Goal: Information Seeking & Learning: Find specific fact

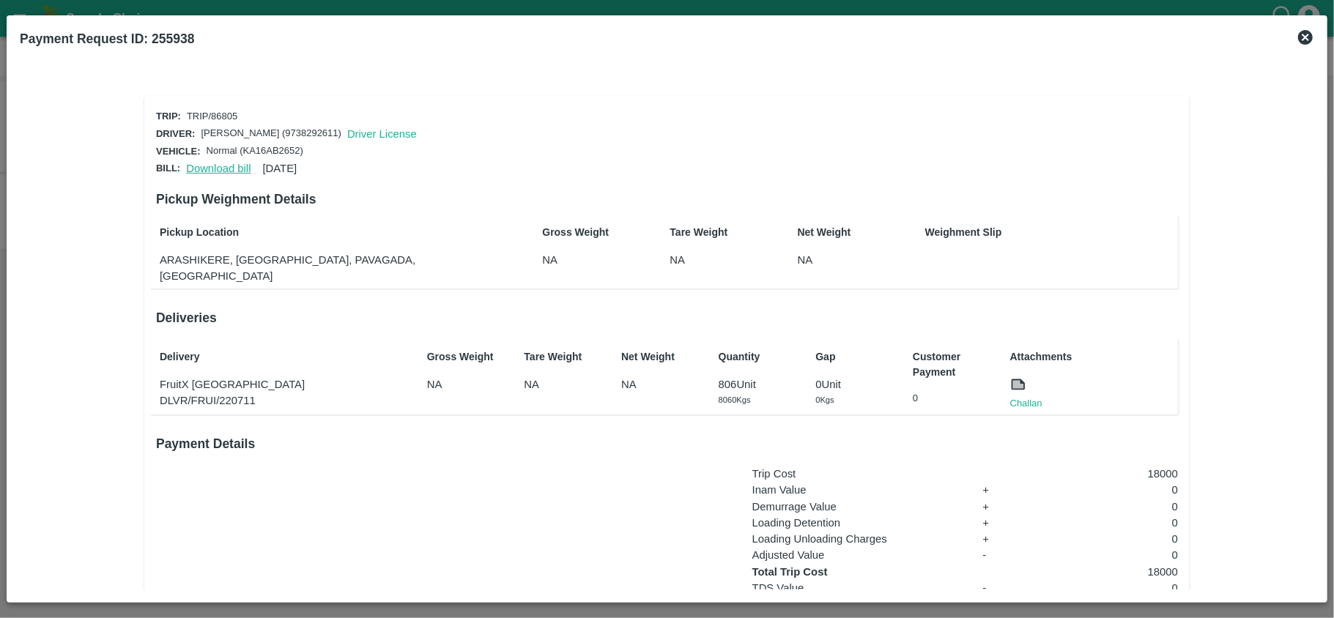
click at [204, 166] on link "Download bill" at bounding box center [218, 169] width 64 height 12
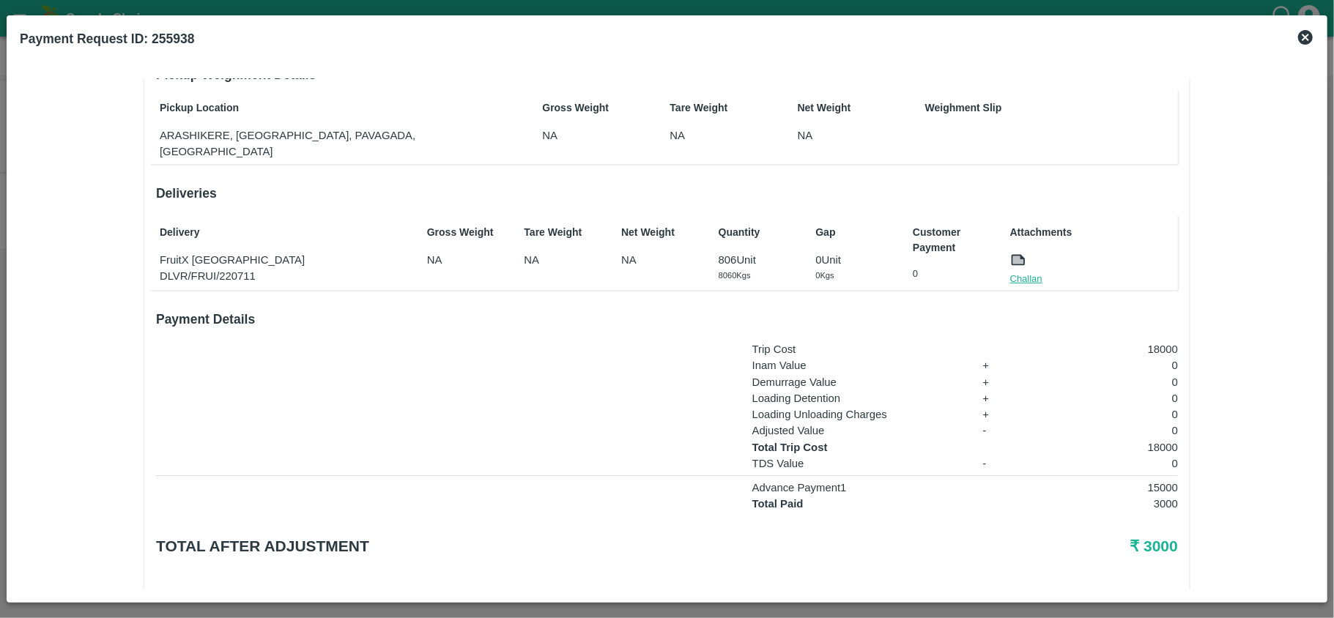
click at [1028, 272] on link "Challan" at bounding box center [1026, 279] width 32 height 15
click at [197, 252] on p "FruitX [GEOGRAPHIC_DATA]" at bounding box center [284, 260] width 249 height 16
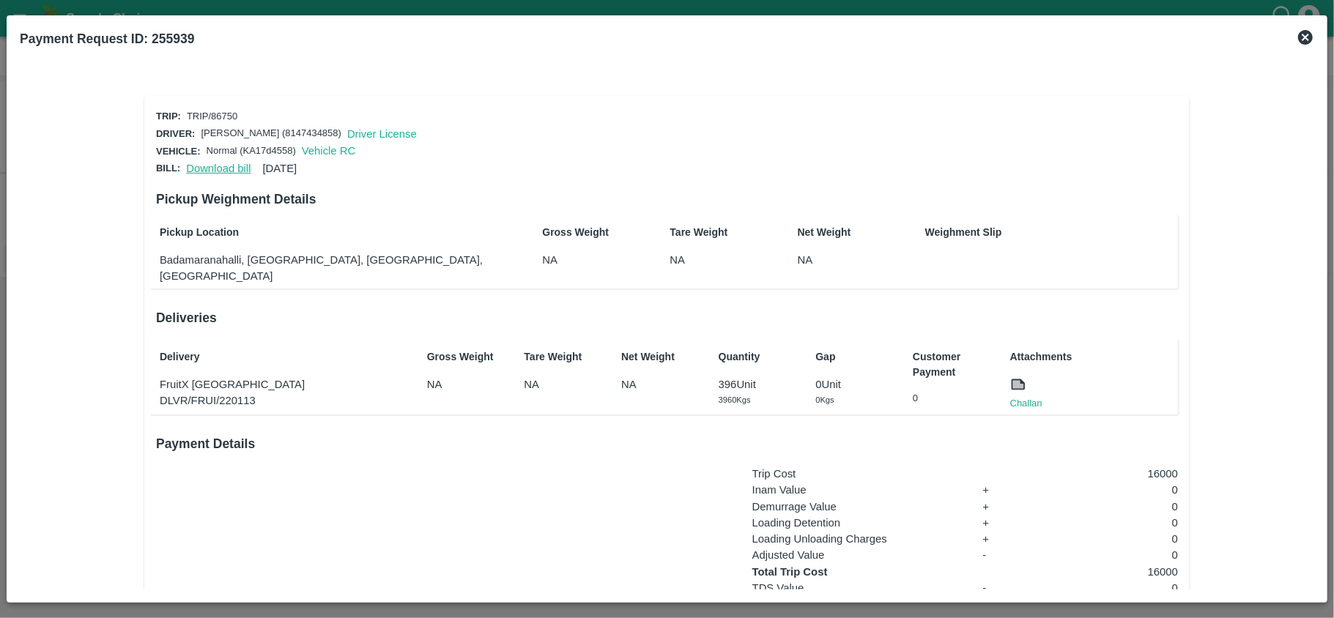
click at [205, 171] on link "Download bill" at bounding box center [218, 169] width 64 height 12
click at [220, 170] on link "Download bill" at bounding box center [218, 169] width 64 height 12
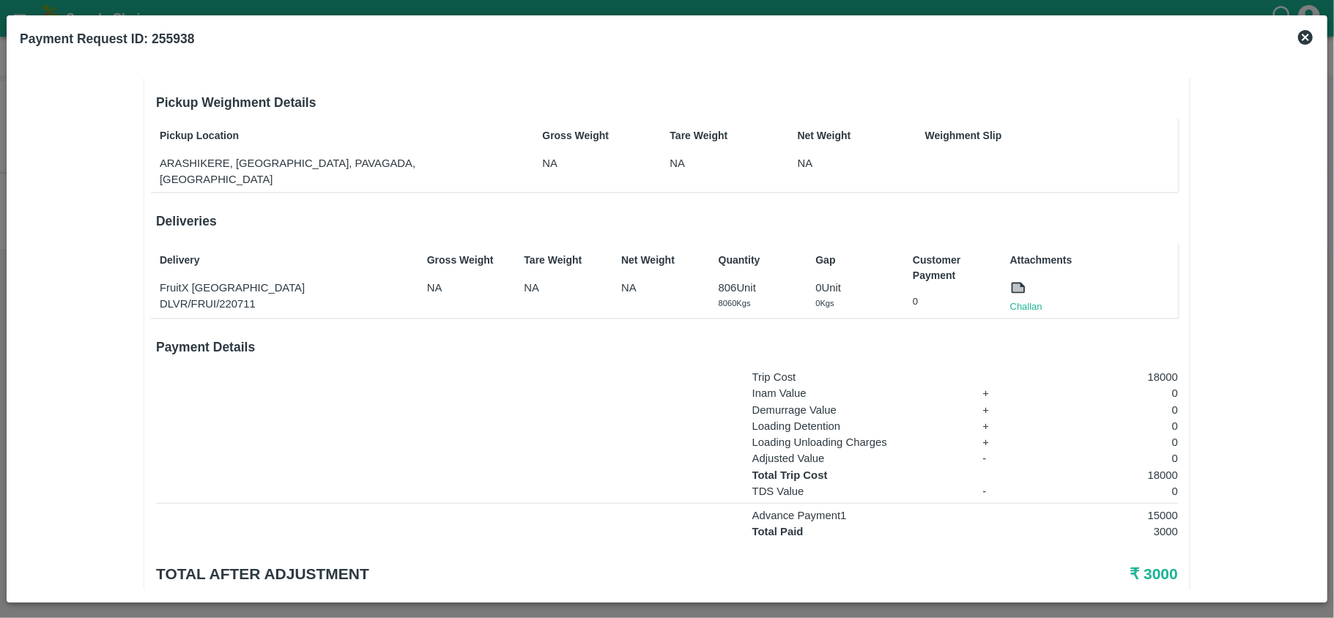
scroll to position [98, 0]
click at [198, 278] on p "FruitX [GEOGRAPHIC_DATA]" at bounding box center [284, 286] width 249 height 16
copy p "FruitX [GEOGRAPHIC_DATA]"
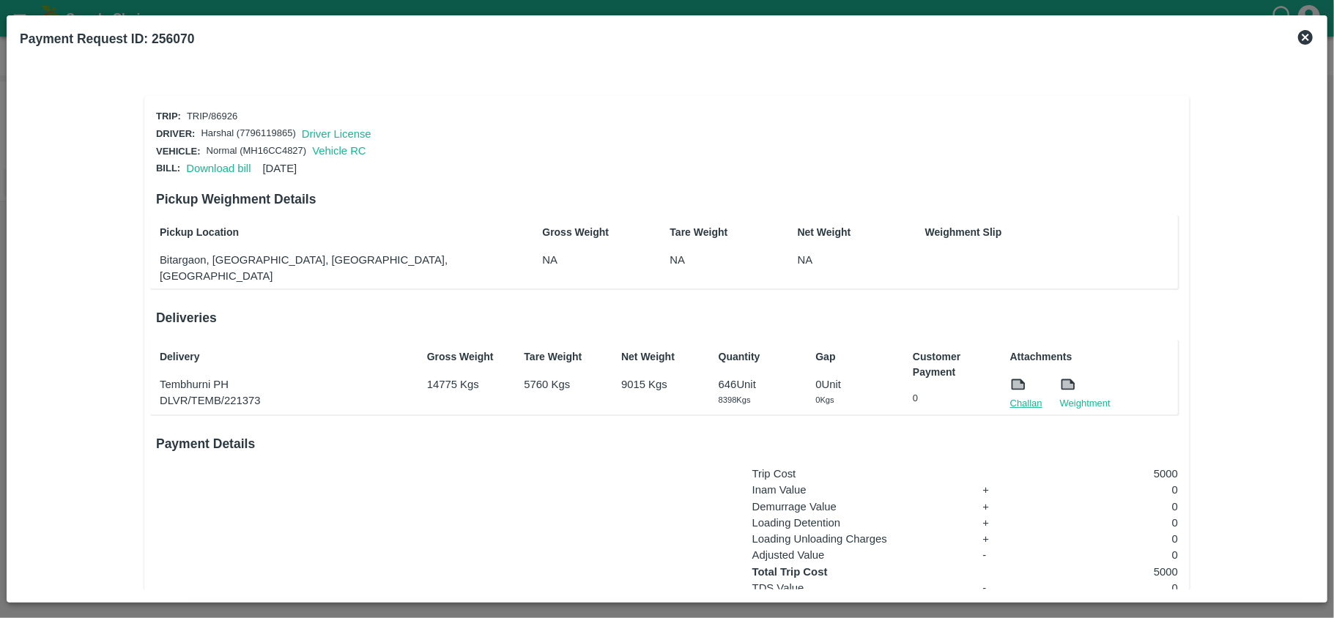
click at [1023, 396] on link "Challan" at bounding box center [1026, 403] width 32 height 15
click at [220, 164] on link "Download bill" at bounding box center [218, 169] width 64 height 12
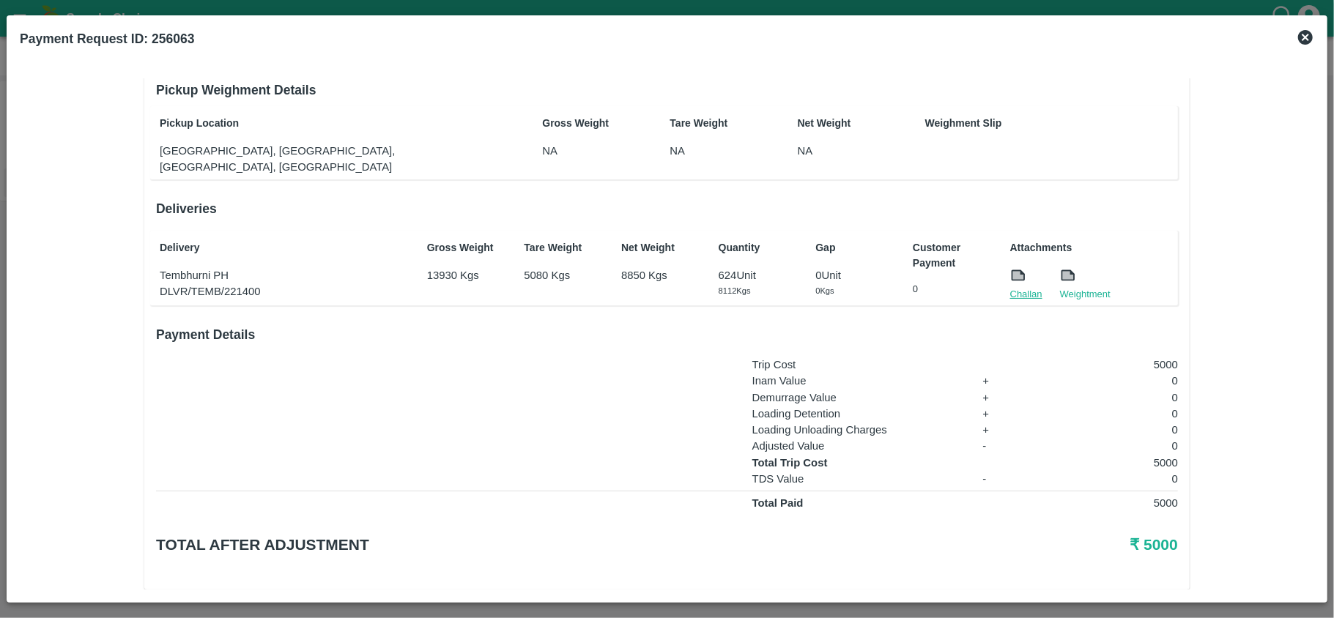
click at [1027, 287] on link "Challan" at bounding box center [1026, 294] width 32 height 15
click at [1308, 39] on icon at bounding box center [1306, 38] width 18 height 18
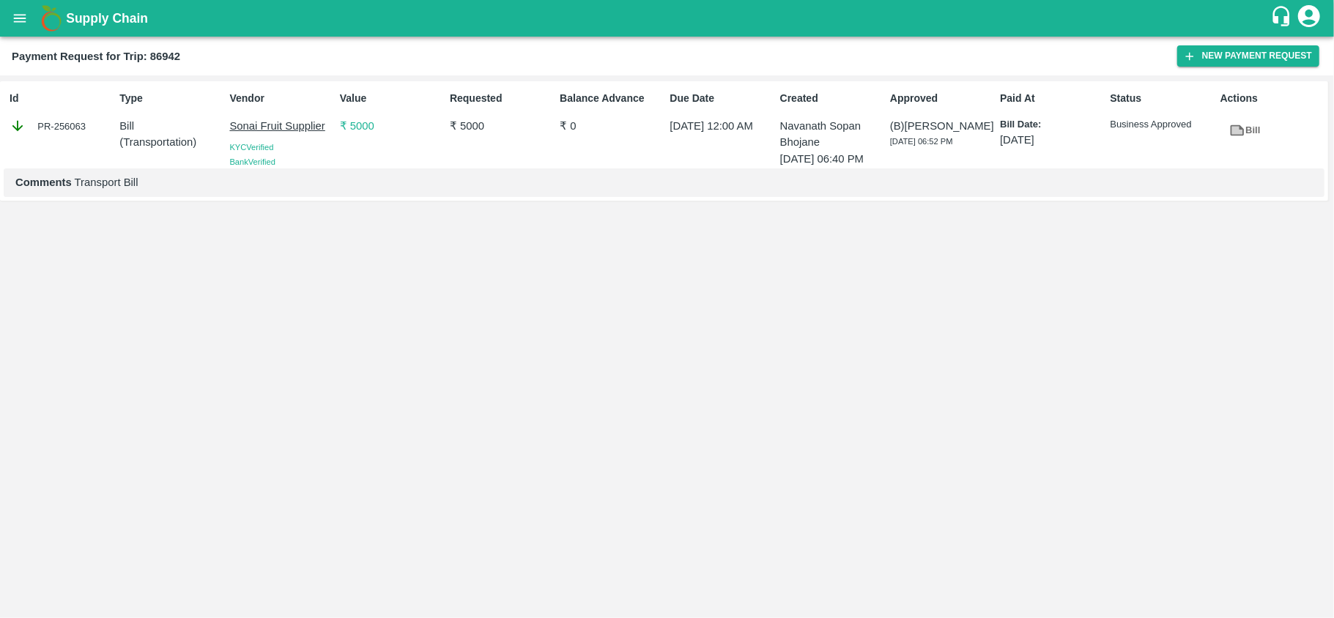
click at [12, 13] on icon "open drawer" at bounding box center [20, 18] width 16 height 16
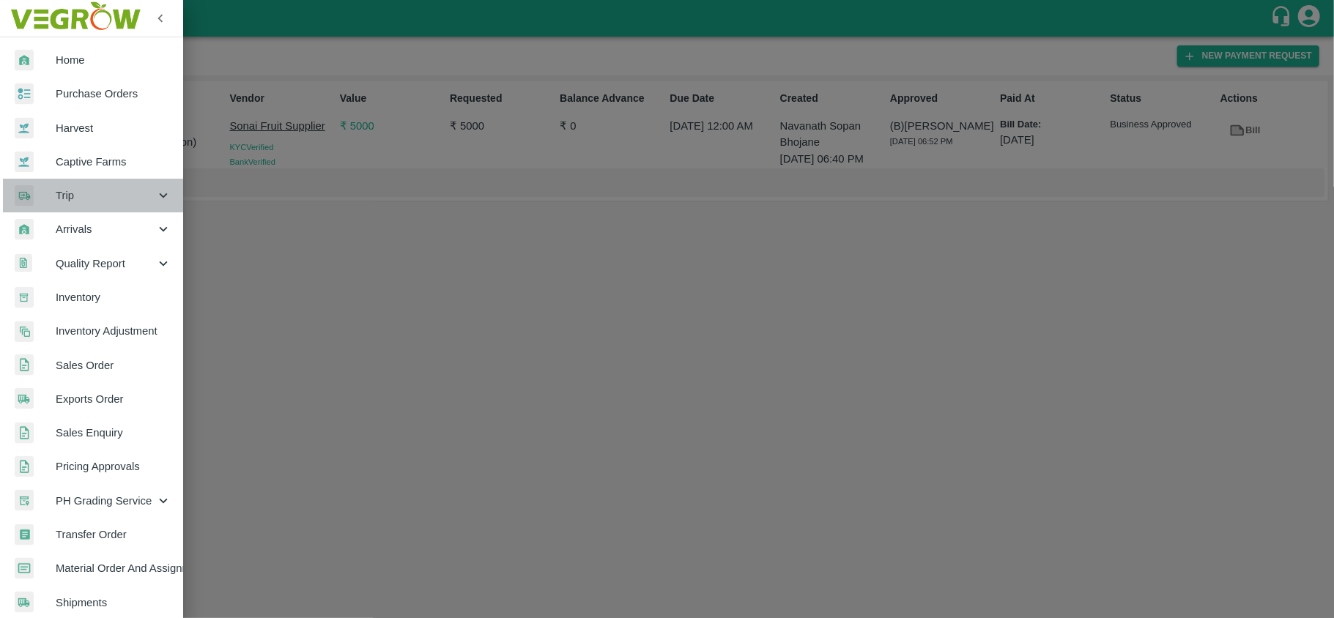
click at [124, 201] on span "Trip" at bounding box center [106, 196] width 100 height 16
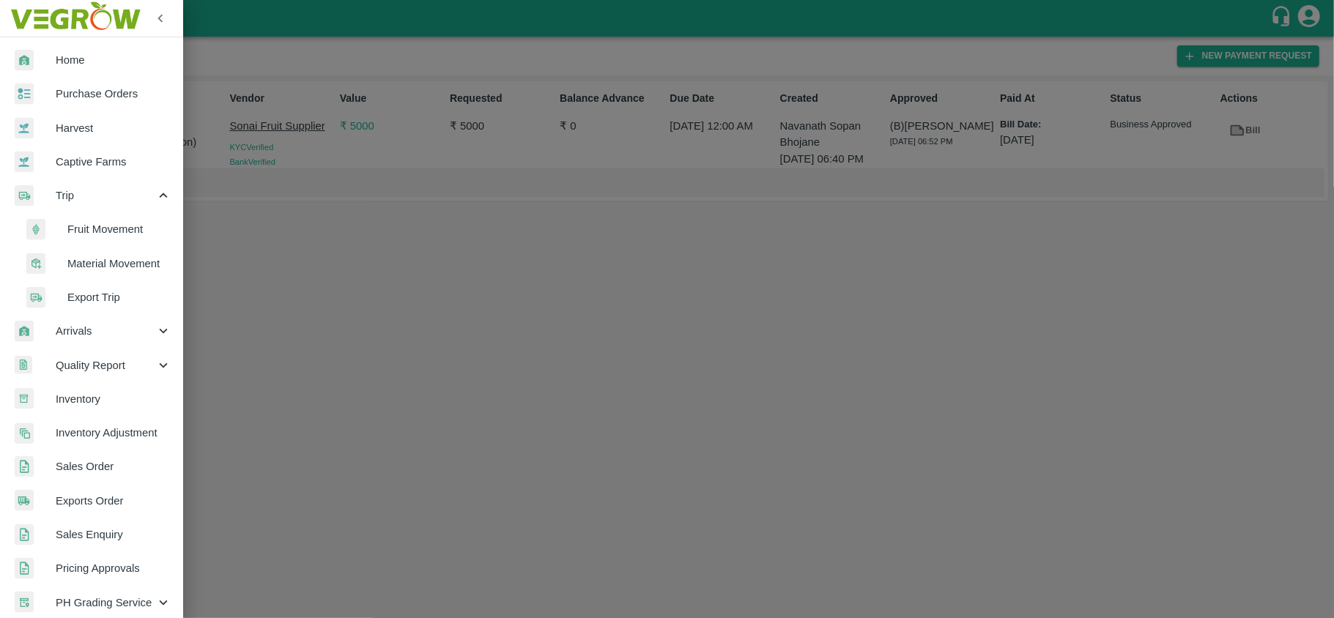
click at [106, 233] on span "Fruit Movement" at bounding box center [119, 229] width 104 height 16
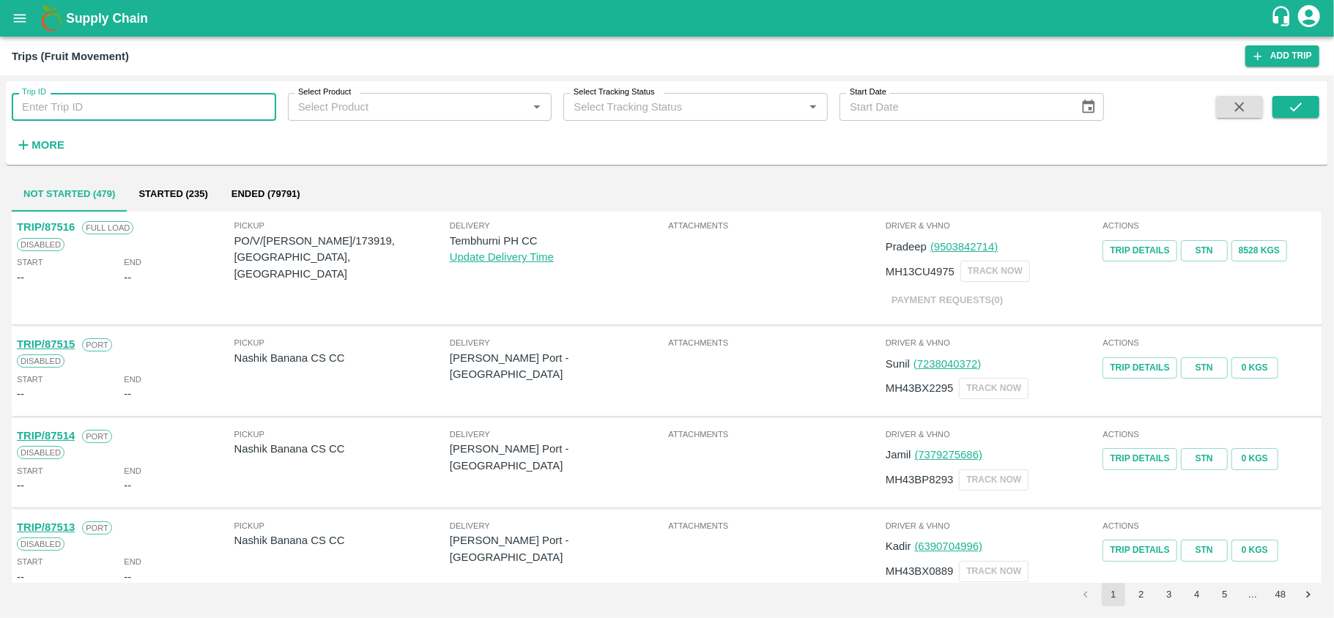
click at [94, 119] on input "Trip ID" at bounding box center [144, 107] width 264 height 28
paste input "87431"
type input "87431"
click at [1299, 112] on icon "submit" at bounding box center [1296, 107] width 16 height 16
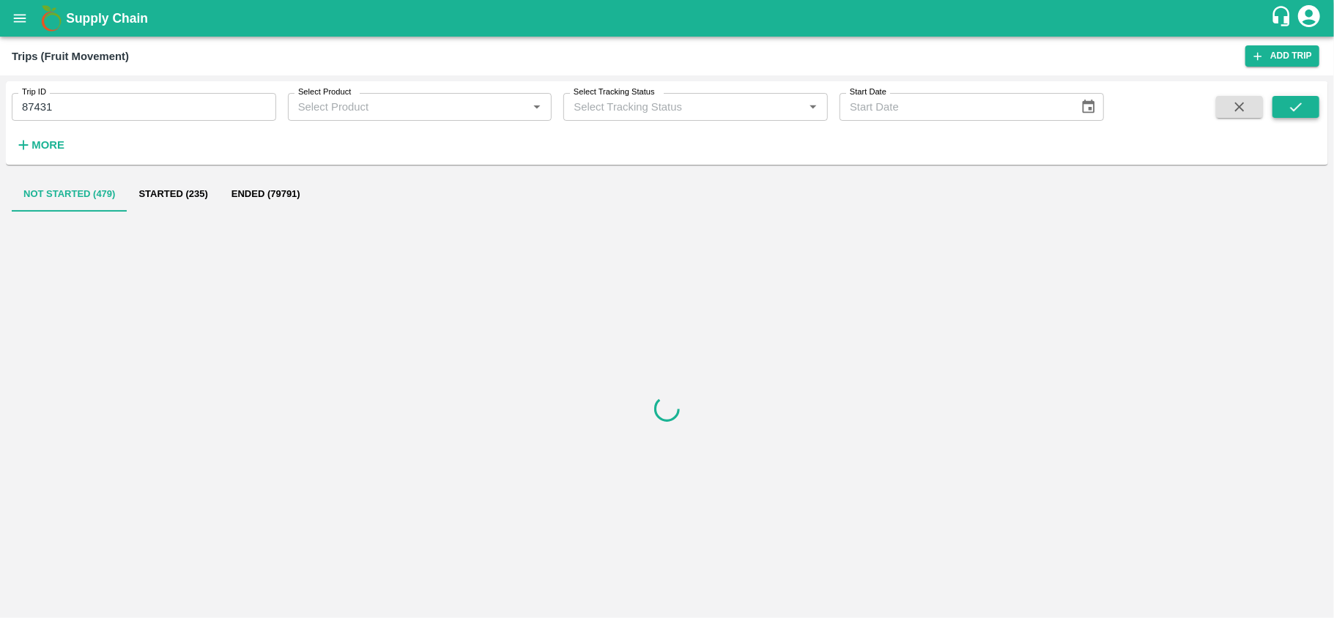
click at [1299, 112] on icon "submit" at bounding box center [1296, 107] width 16 height 16
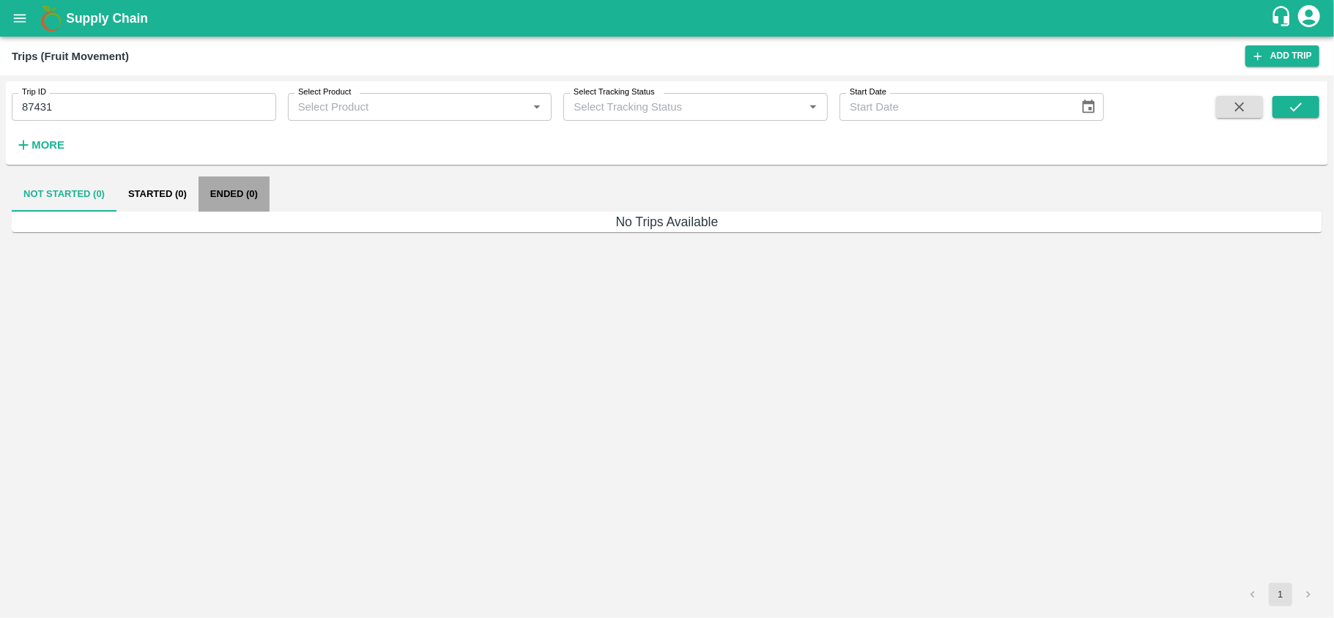
click at [232, 195] on button "Ended (0)" at bounding box center [234, 194] width 71 height 35
click at [13, 19] on icon "open drawer" at bounding box center [20, 18] width 16 height 16
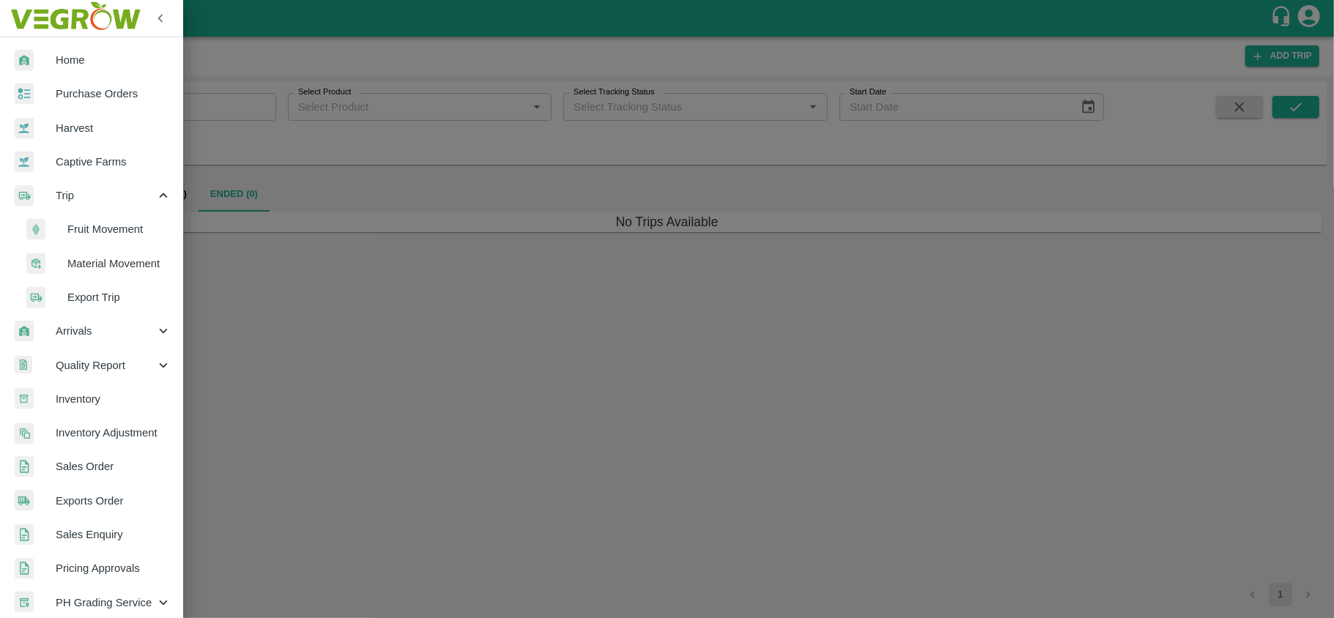
click at [121, 259] on span "Material Movement" at bounding box center [119, 264] width 104 height 16
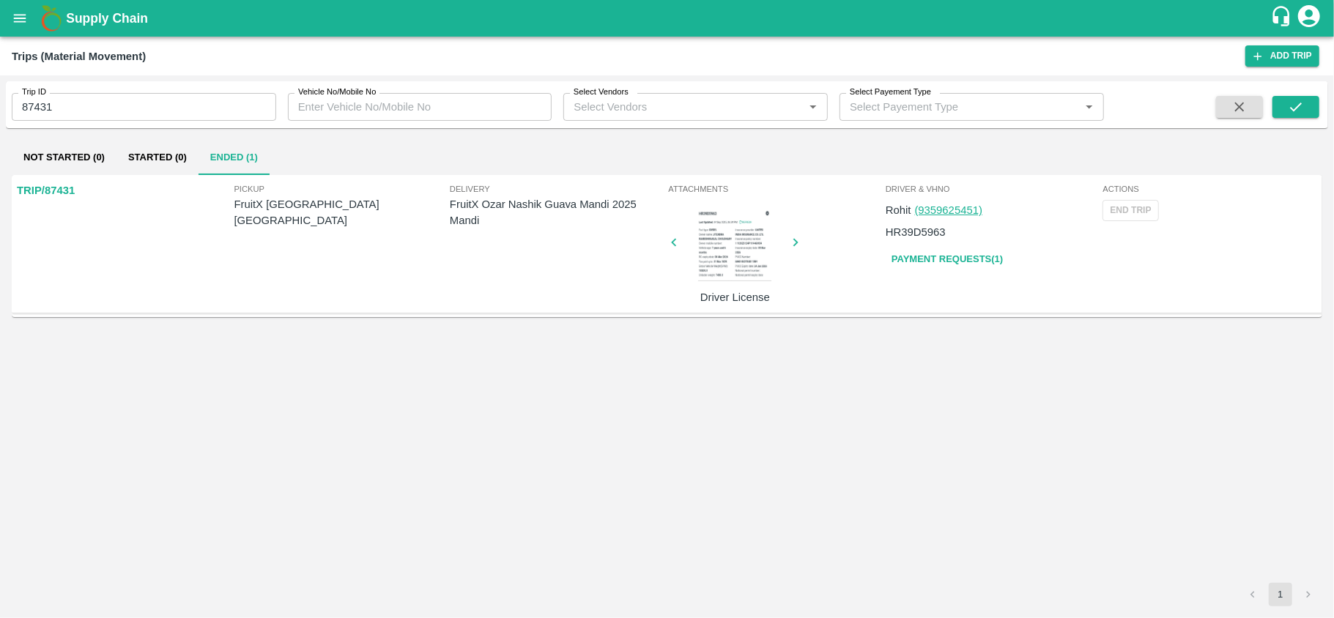
click at [1308, 91] on div "Trip ID 87431 Trip ID Vehicle No/Mobile No Vehicle No/Mobile No Select Vendors …" at bounding box center [667, 104] width 1322 height 35
click at [1299, 101] on icon "submit" at bounding box center [1296, 107] width 16 height 16
click at [449, 200] on div "Pickup FruitX Delhi DC Delivery FruitX Ozar Nashik Guava Mandi 2025 Mandi" at bounding box center [450, 244] width 434 height 130
click at [450, 200] on p "FruitX Ozar Nashik Guava Mandi 2025 Mandi" at bounding box center [557, 212] width 215 height 33
drag, startPoint x: 451, startPoint y: 201, endPoint x: 571, endPoint y: 223, distance: 122.1
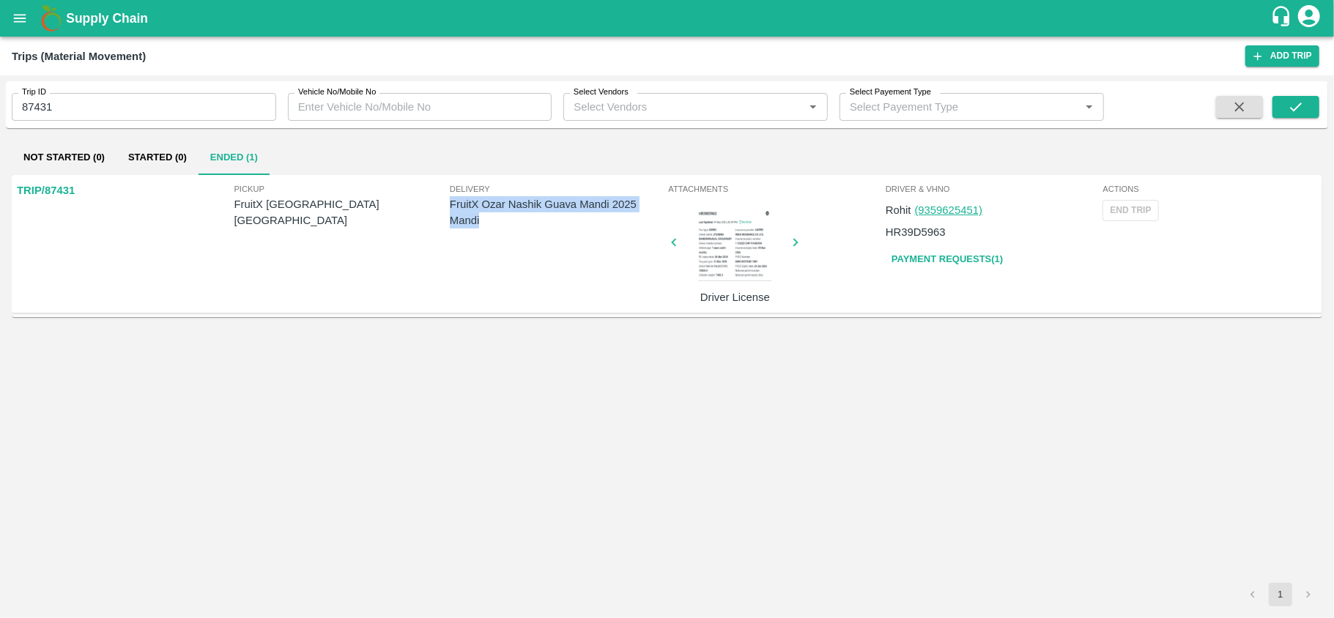
click at [571, 223] on p "FruitX Ozar Nashik Guava Mandi 2025 Mandi" at bounding box center [557, 212] width 215 height 33
copy p "FruitX Ozar Nashik Guava Mandi 2025 Mandi"
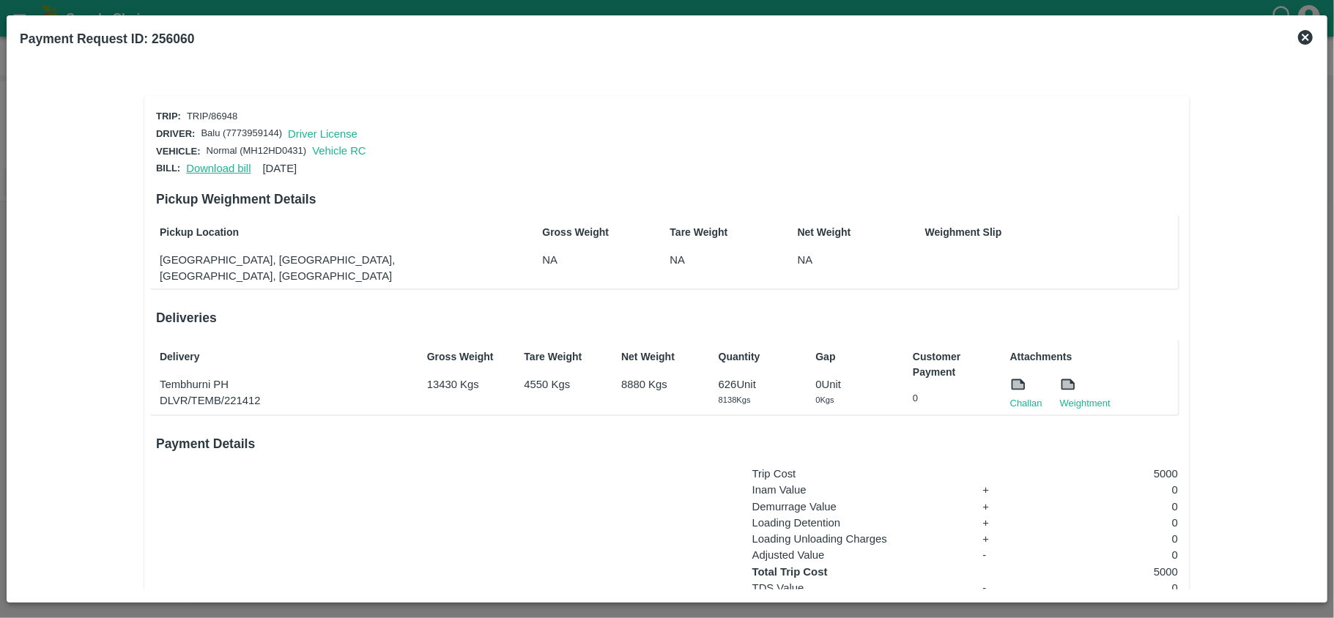
click at [212, 166] on link "Download bill" at bounding box center [218, 169] width 64 height 12
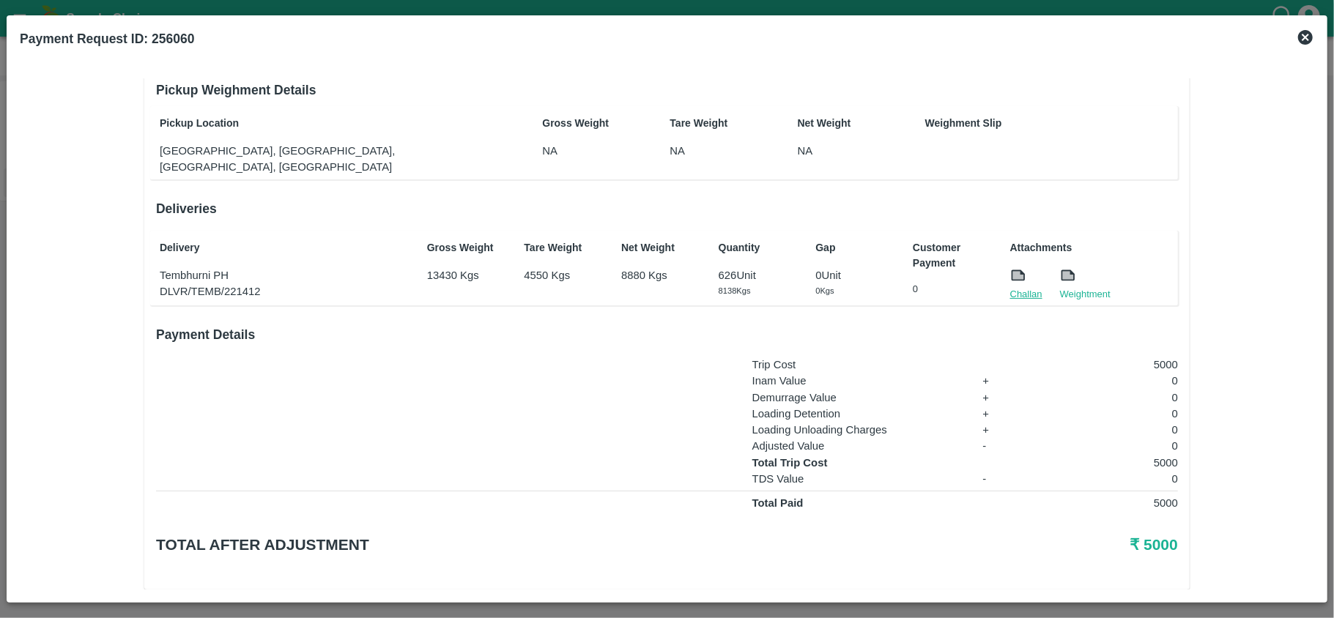
click at [1021, 287] on link "Challan" at bounding box center [1026, 294] width 32 height 15
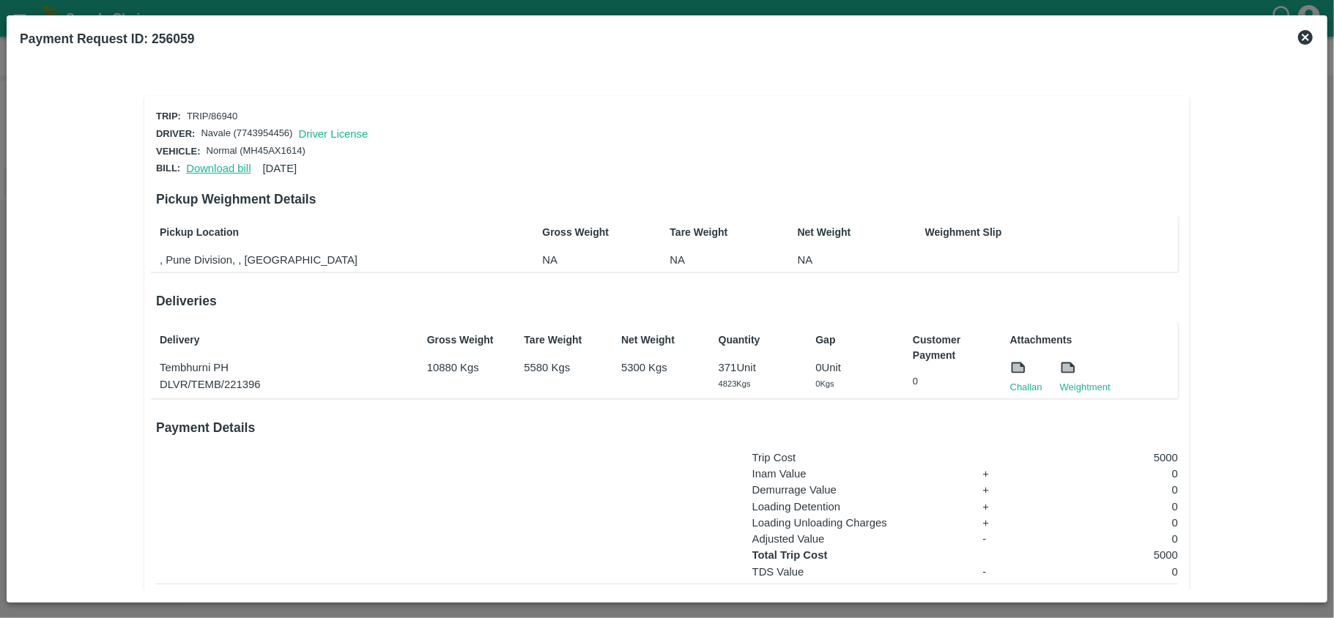
click at [212, 163] on link "Download bill" at bounding box center [218, 169] width 64 height 12
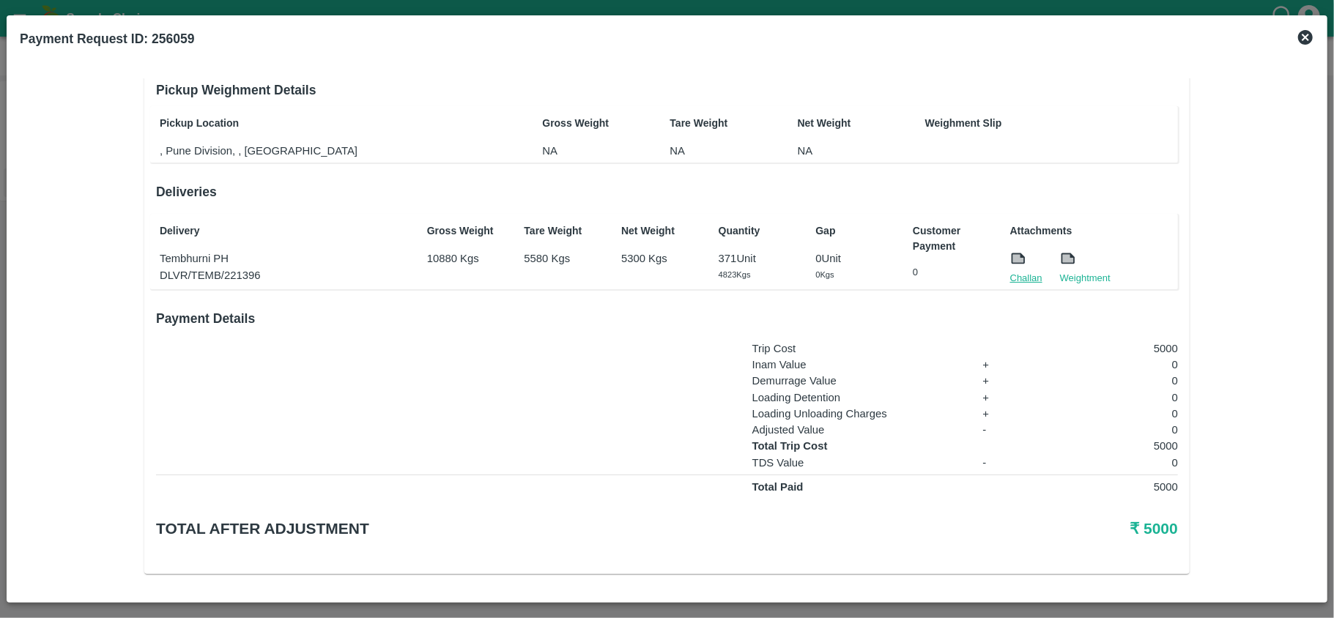
click at [1020, 271] on link "Challan" at bounding box center [1026, 278] width 32 height 15
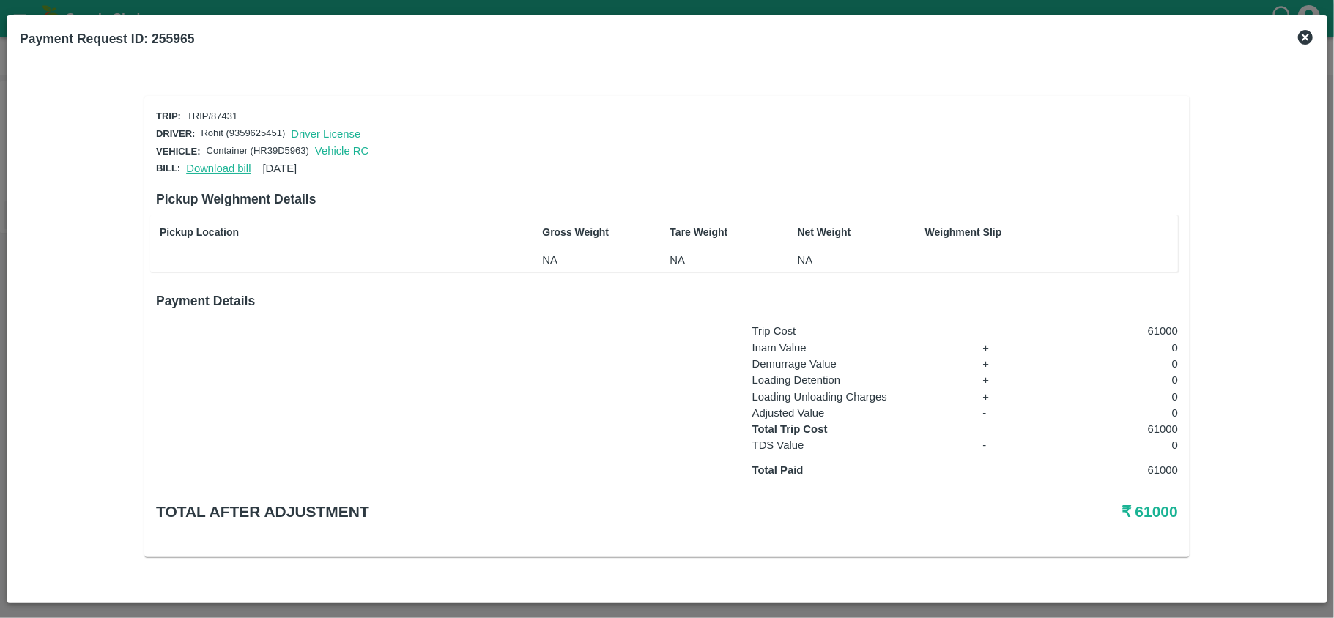
click at [220, 165] on link "Download bill" at bounding box center [218, 169] width 64 height 12
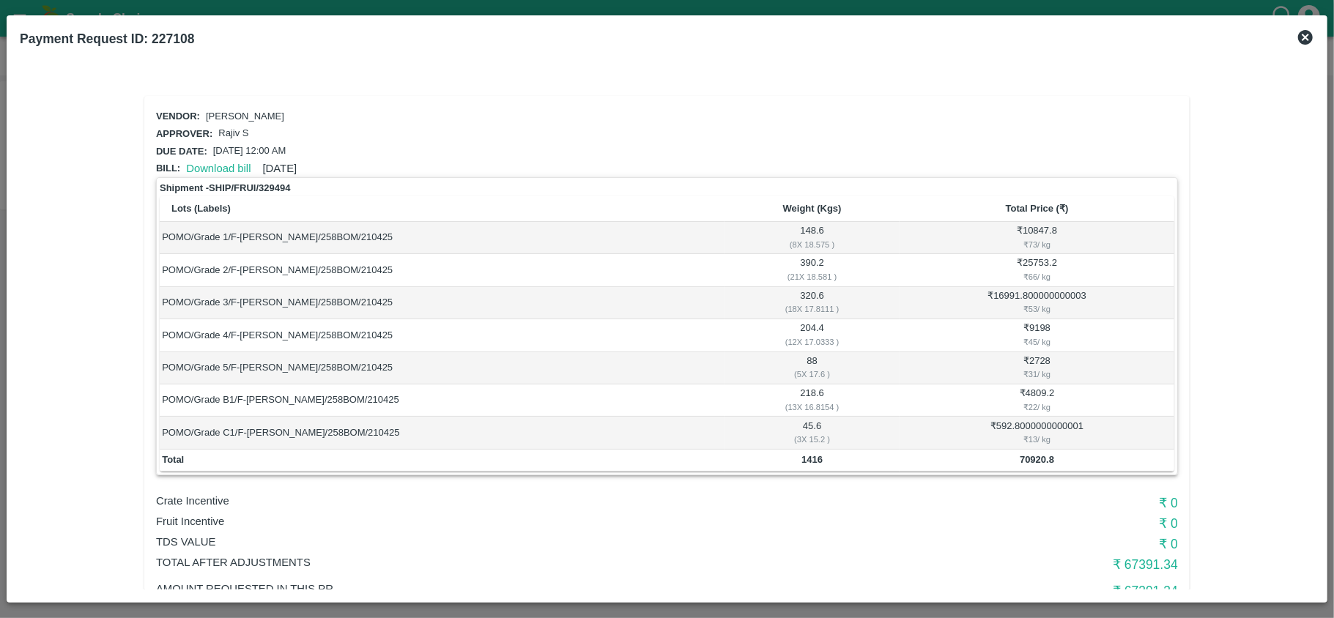
click at [1308, 45] on icon at bounding box center [1306, 38] width 18 height 18
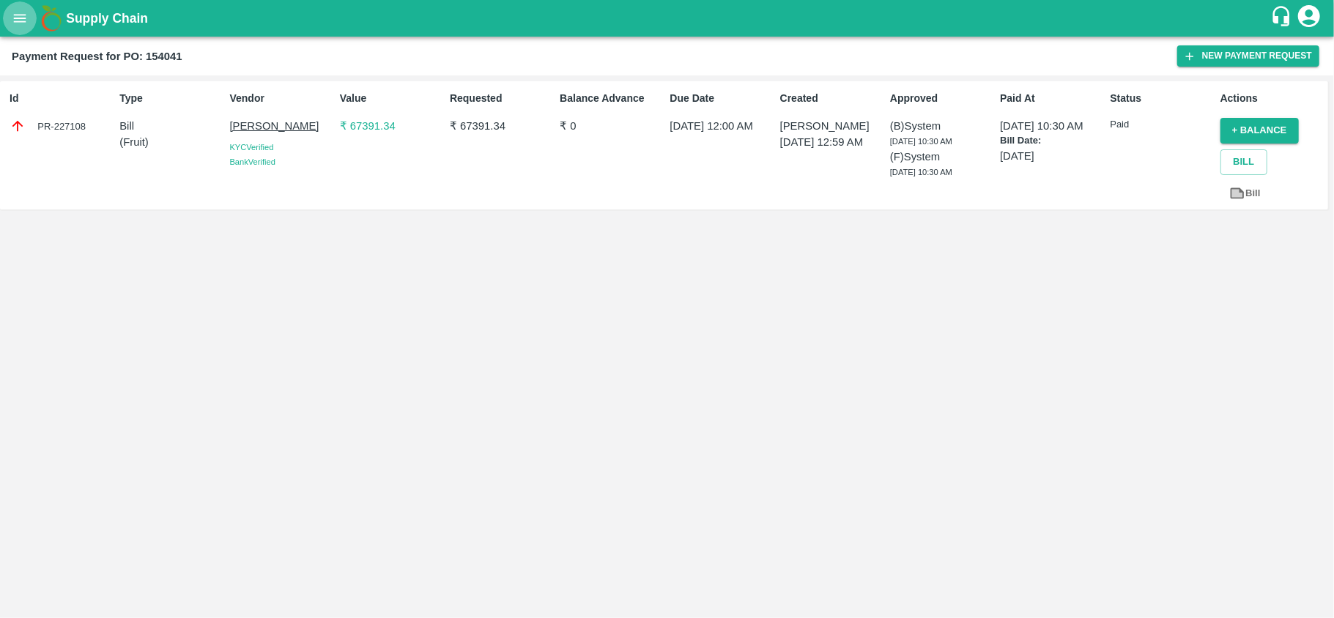
click at [23, 30] on button "open drawer" at bounding box center [20, 18] width 34 height 34
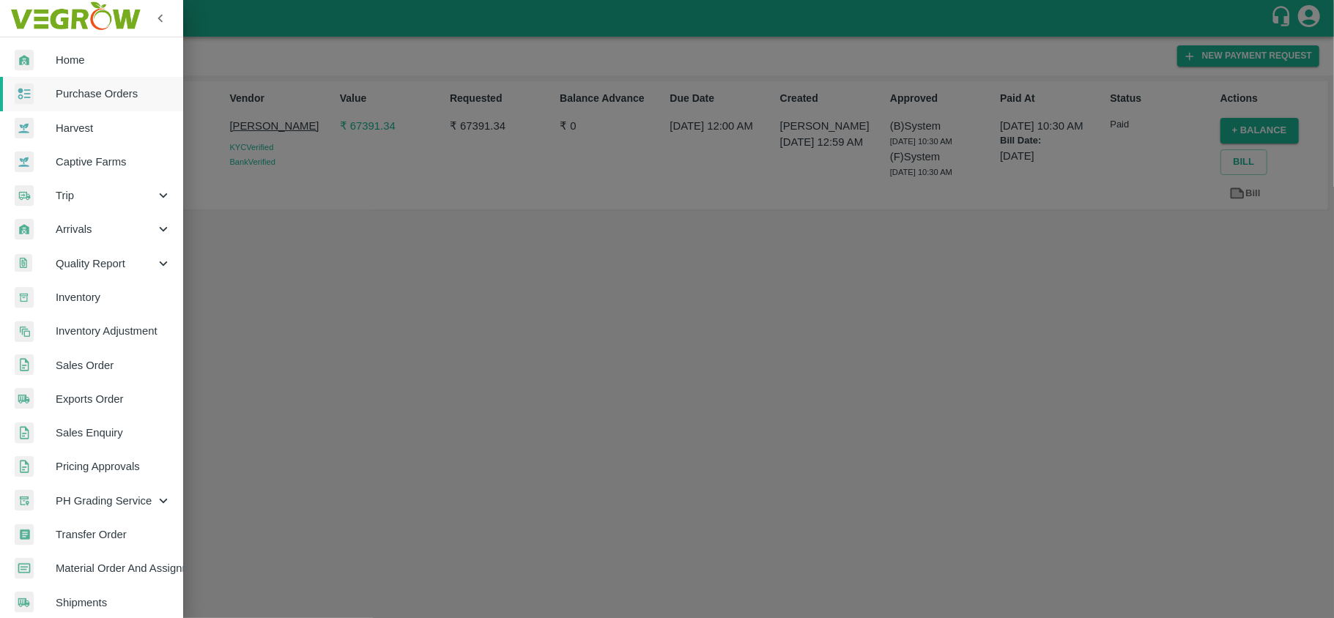
click at [107, 199] on span "Trip" at bounding box center [106, 196] width 100 height 16
click at [94, 259] on span "Material Movement" at bounding box center [119, 264] width 104 height 16
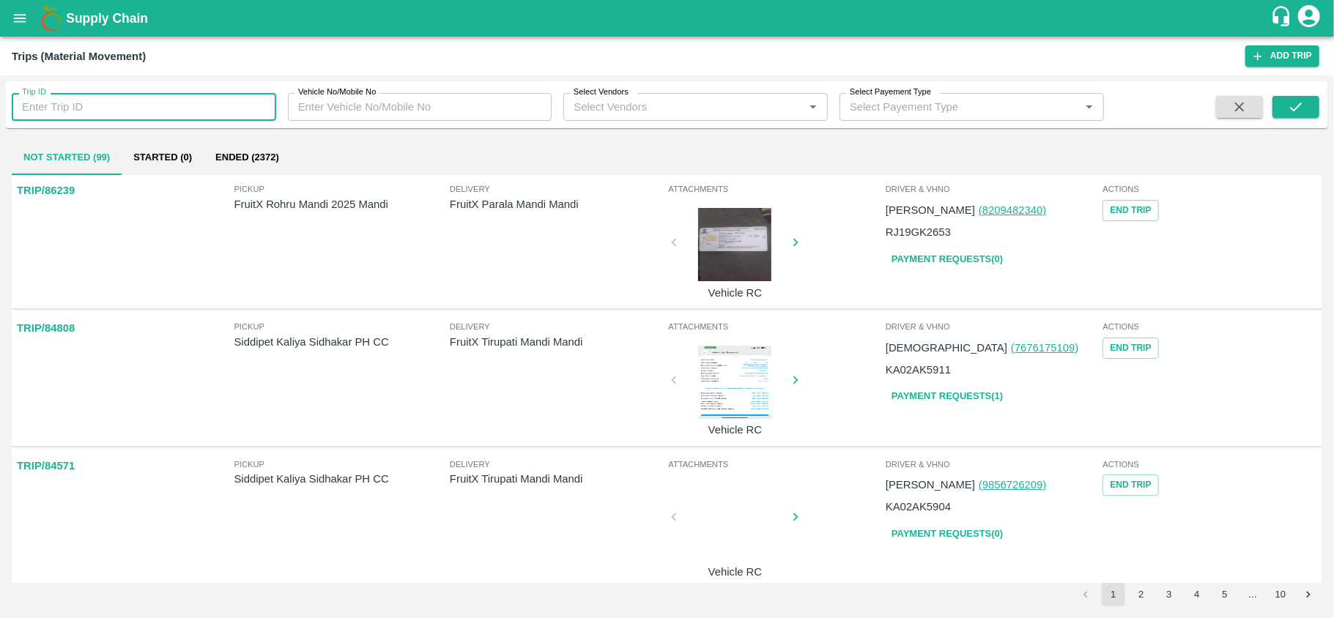
click at [153, 97] on input "Trip ID" at bounding box center [144, 107] width 264 height 28
paste input "87431"
type input "87431"
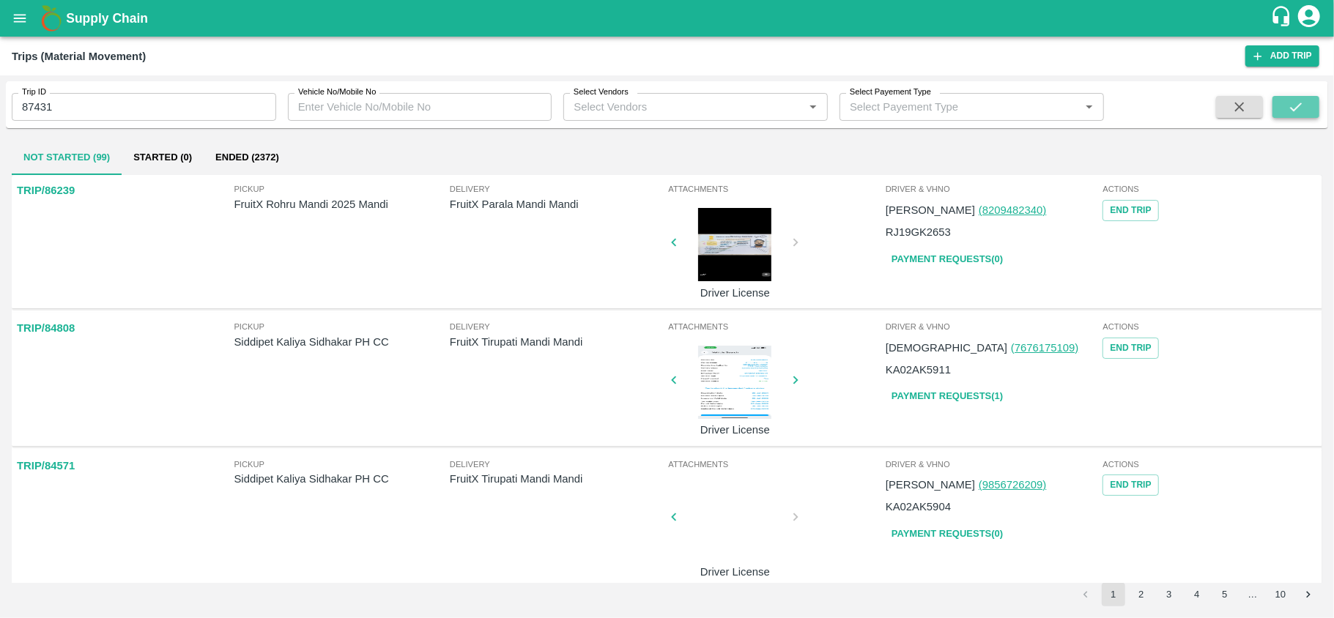
click at [1292, 106] on icon "submit" at bounding box center [1296, 107] width 16 height 16
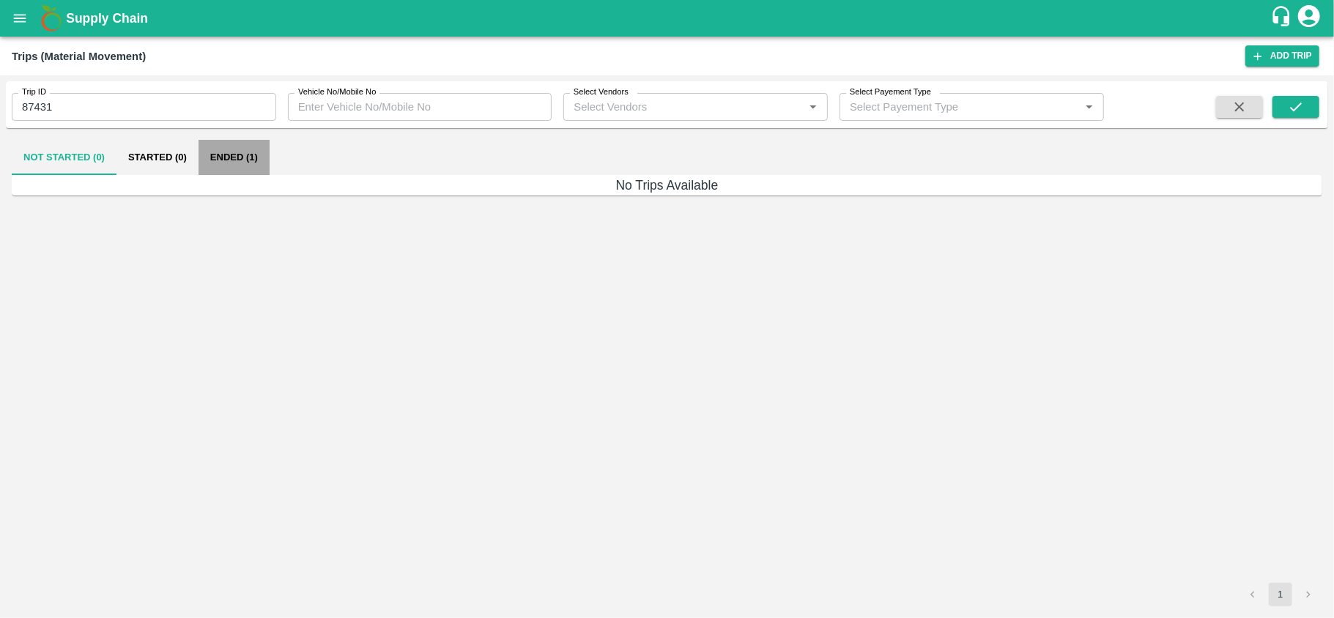
click at [217, 152] on button "Ended (1)" at bounding box center [234, 157] width 71 height 35
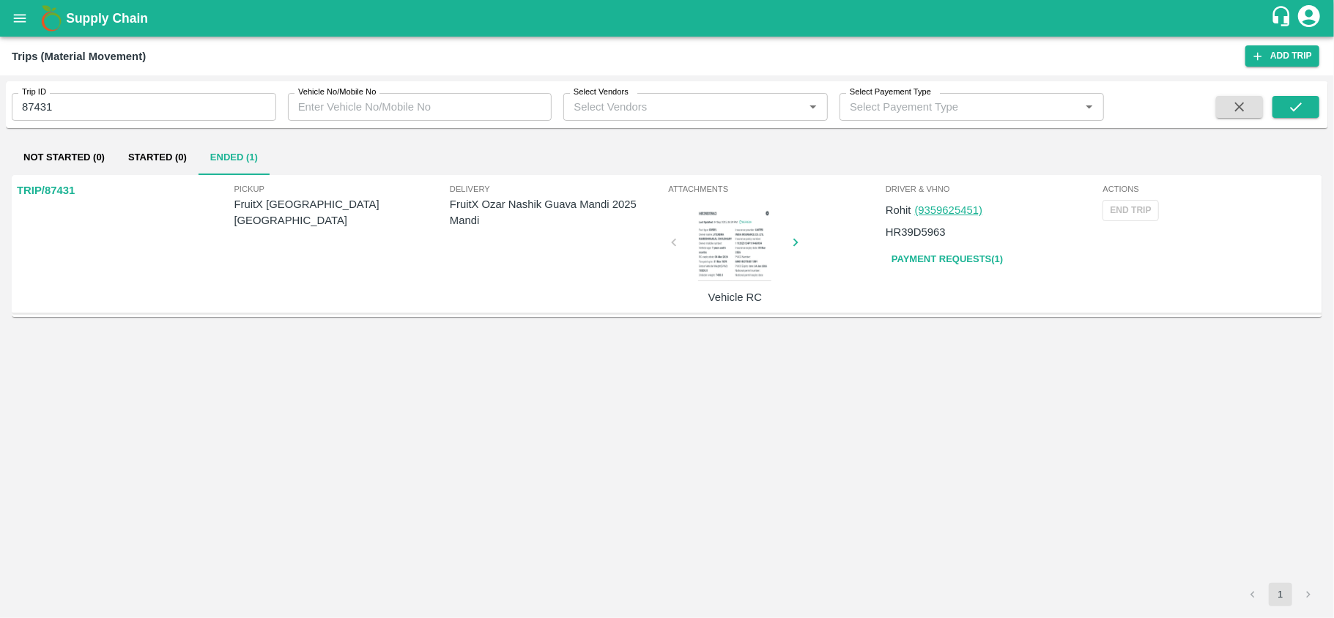
click at [502, 209] on p "FruitX Ozar Nashik Guava Mandi 2025 Mandi" at bounding box center [557, 212] width 215 height 33
click at [493, 209] on p "FruitX Ozar Nashik Guava Mandi 2025 Mandi" at bounding box center [557, 212] width 215 height 33
drag, startPoint x: 451, startPoint y: 201, endPoint x: 634, endPoint y: 208, distance: 183.3
click at [634, 208] on p "FruitX Ozar Nashik Guava Mandi 2025 Mandi" at bounding box center [557, 212] width 215 height 33
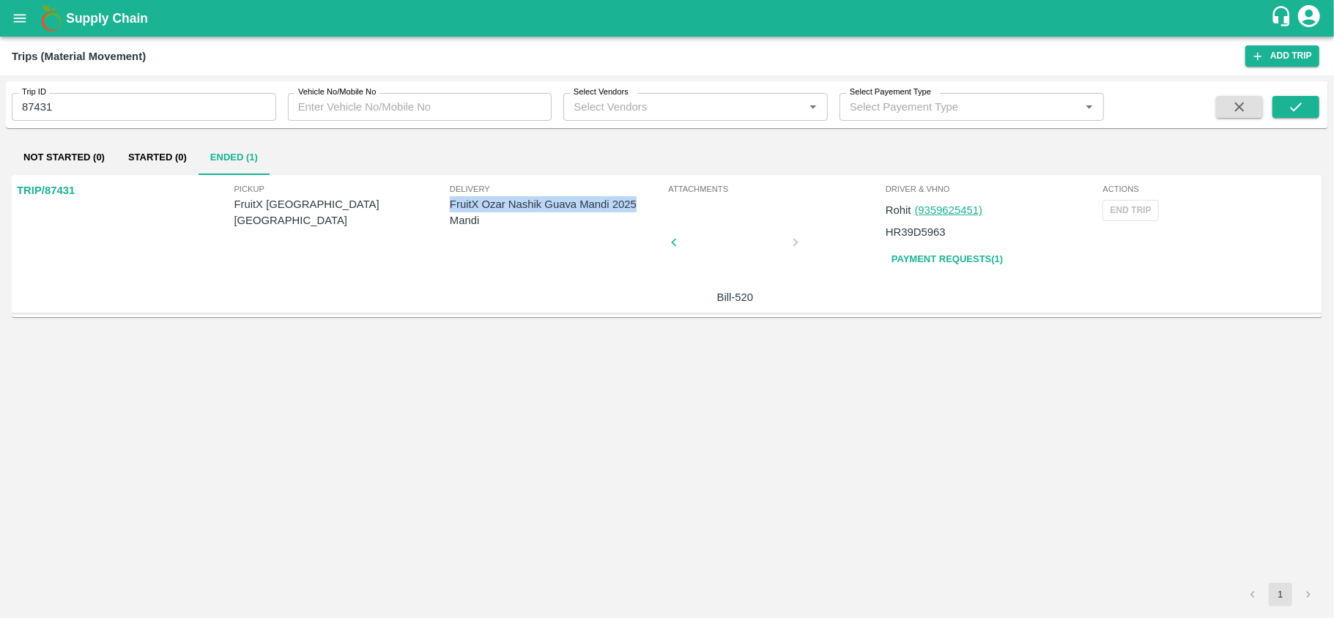
copy p "FruitX Ozar Nashik Guava Mandi 2025"
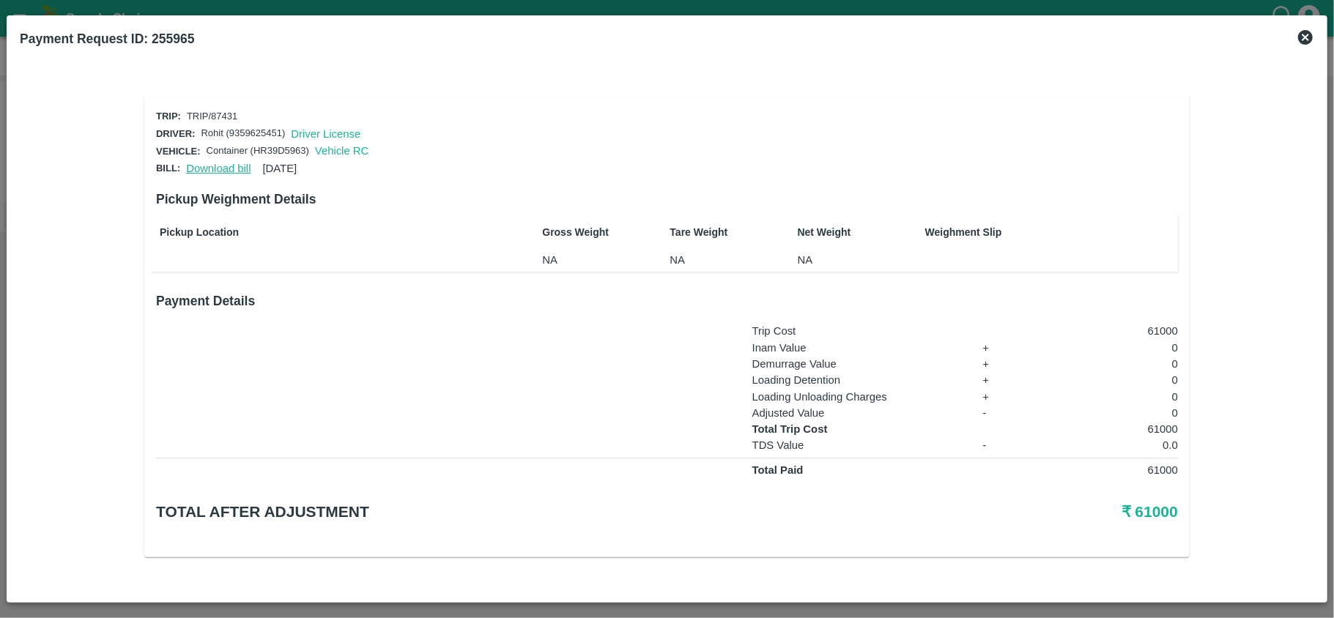
click at [208, 164] on link "Download bill" at bounding box center [218, 169] width 64 height 12
